Goal: Task Accomplishment & Management: Complete application form

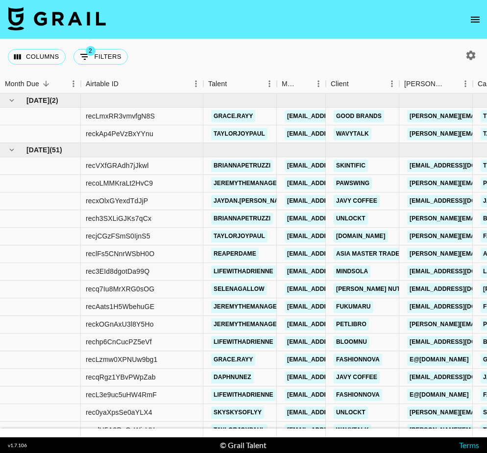
click at [478, 18] on icon "open drawer" at bounding box center [476, 20] width 12 height 12
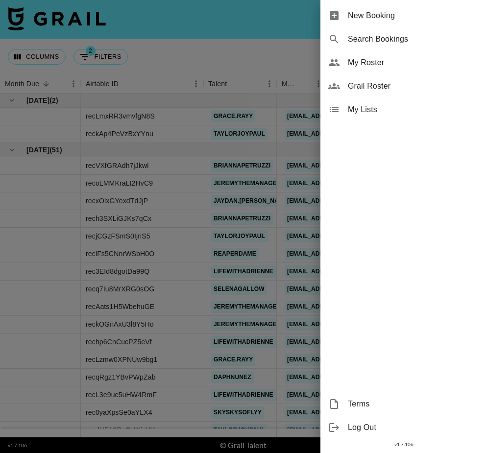
click at [456, 18] on span "New Booking" at bounding box center [413, 16] width 131 height 12
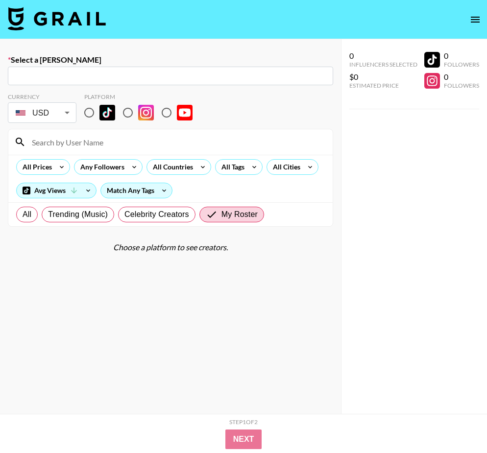
click at [192, 70] on div "​" at bounding box center [171, 76] width 326 height 19
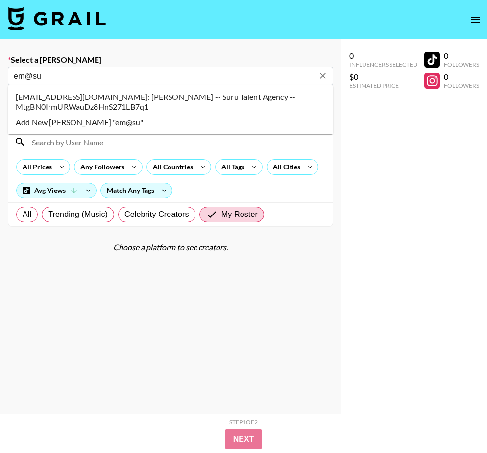
type input "em@su"
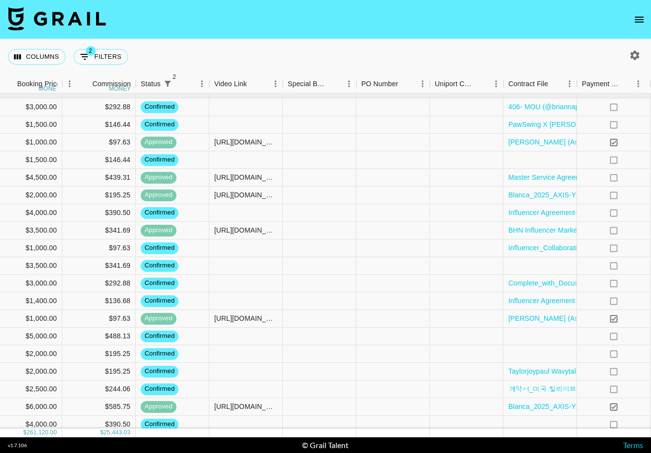
scroll to position [59, 387]
